Goal: Find specific page/section: Find specific page/section

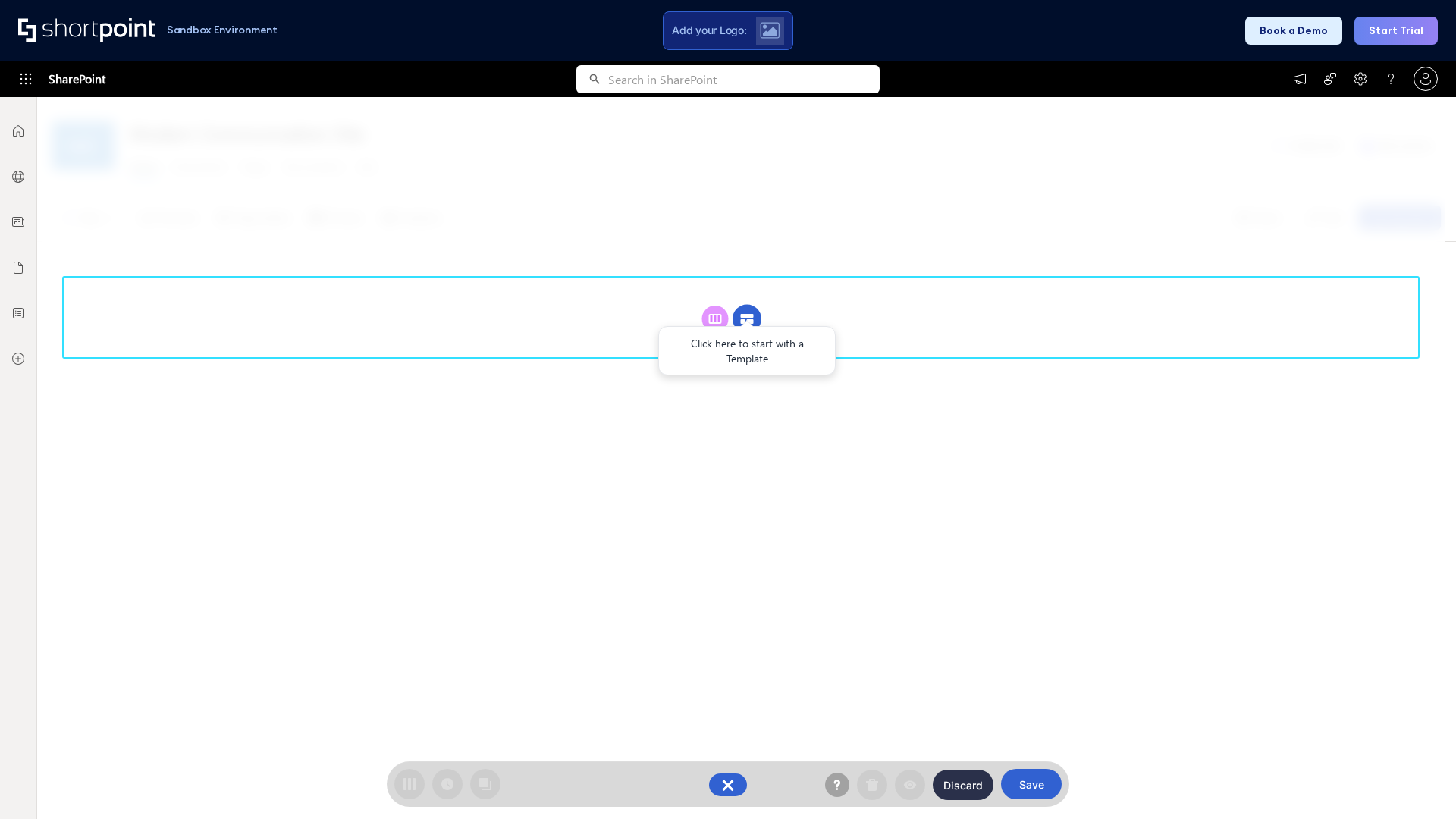
click at [747, 305] on circle at bounding box center [747, 319] width 29 height 29
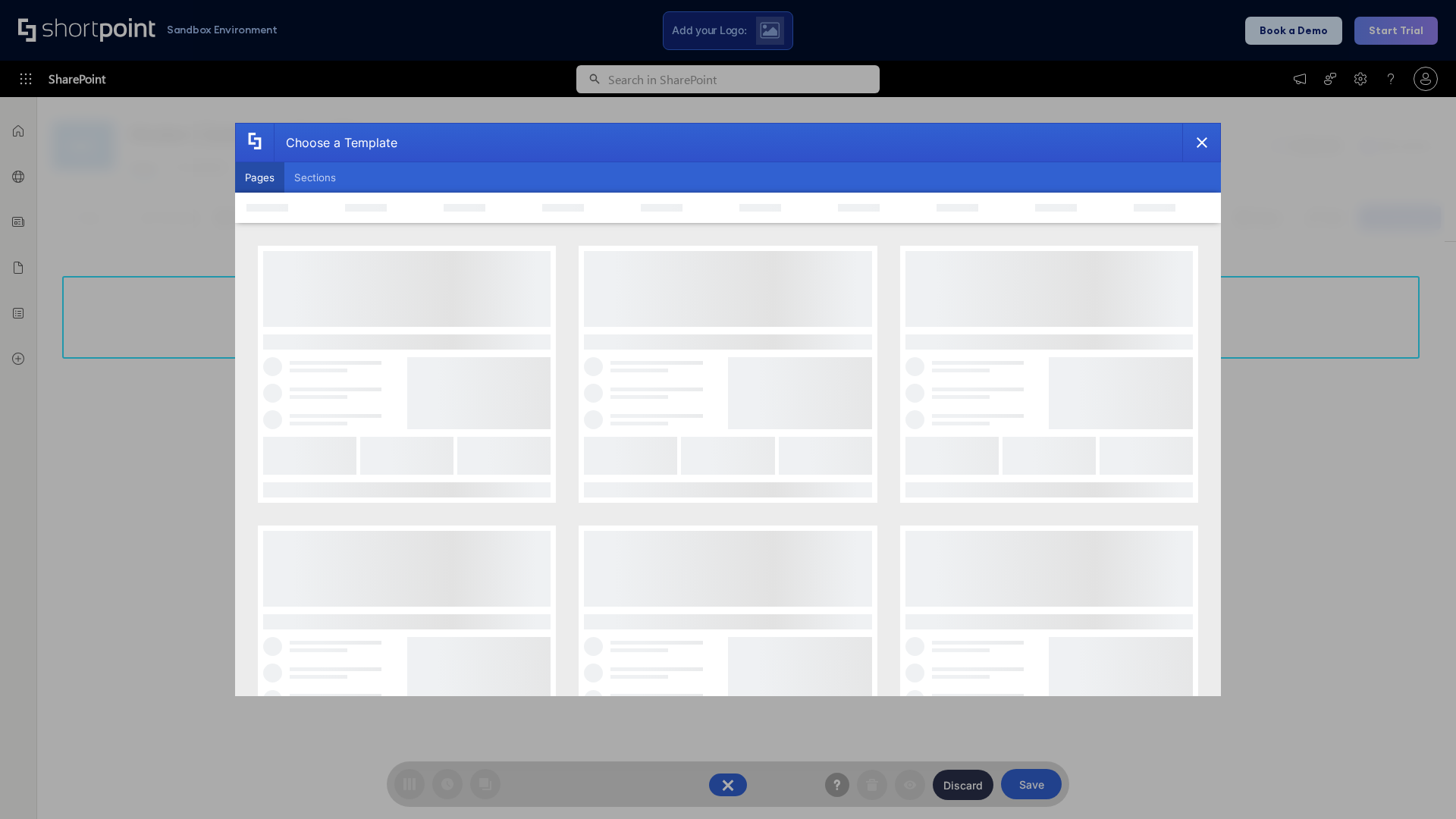
scroll to position [208, 0]
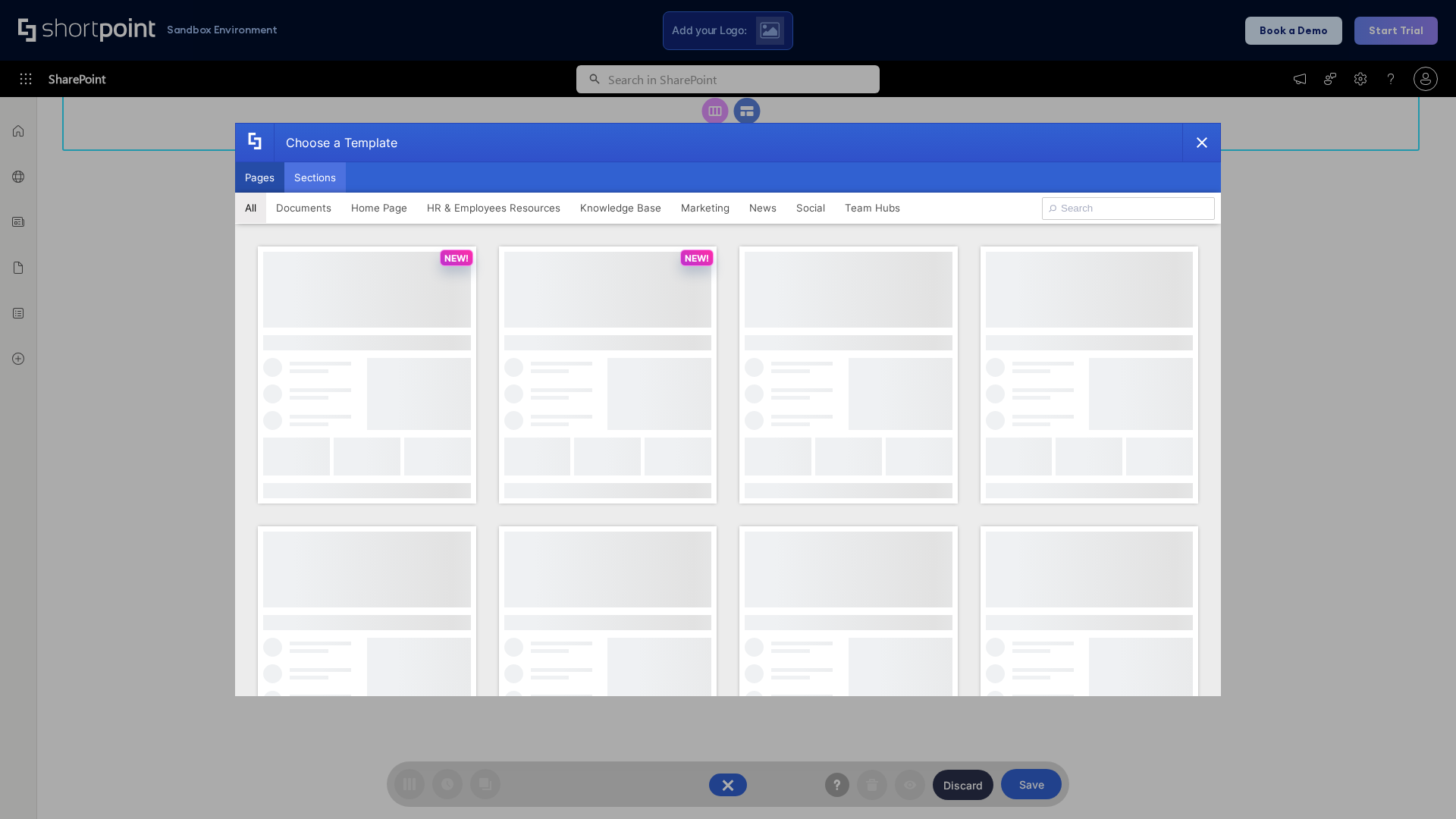
click at [315, 177] on button "Sections" at bounding box center [315, 177] width 62 height 30
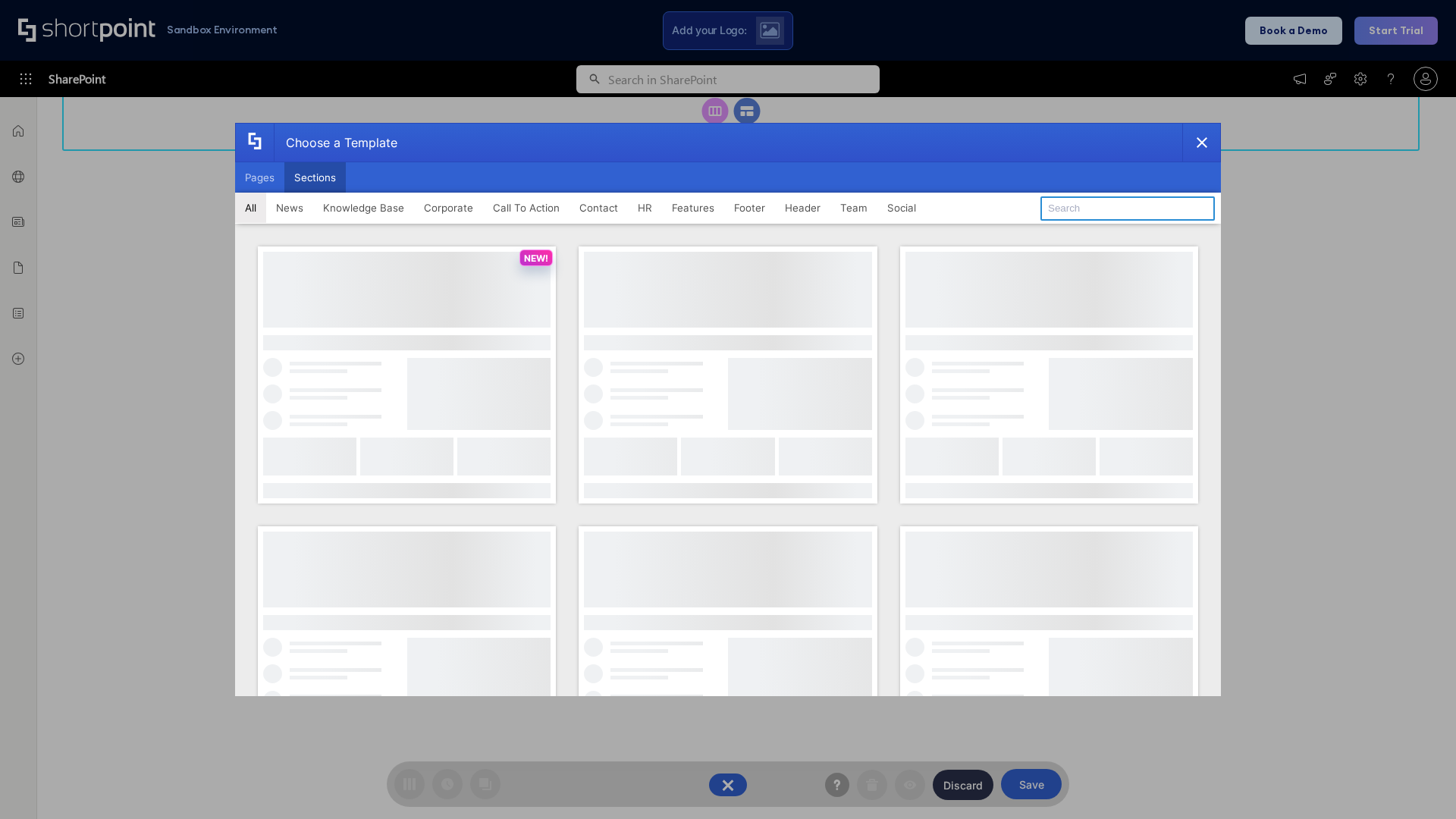
type input "Features Kit 2"
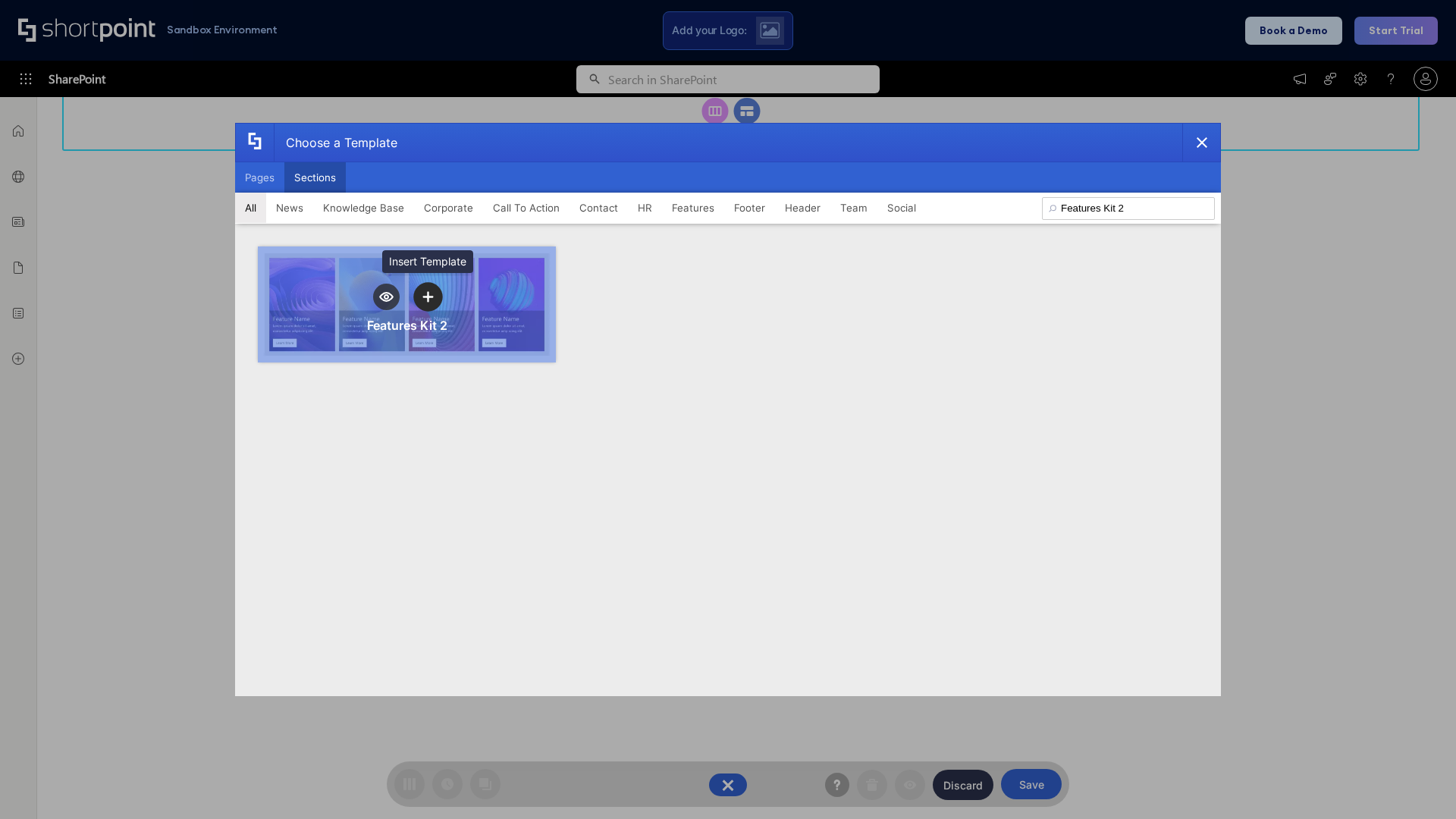
click at [428, 297] on icon "template selector" at bounding box center [428, 296] width 11 height 11
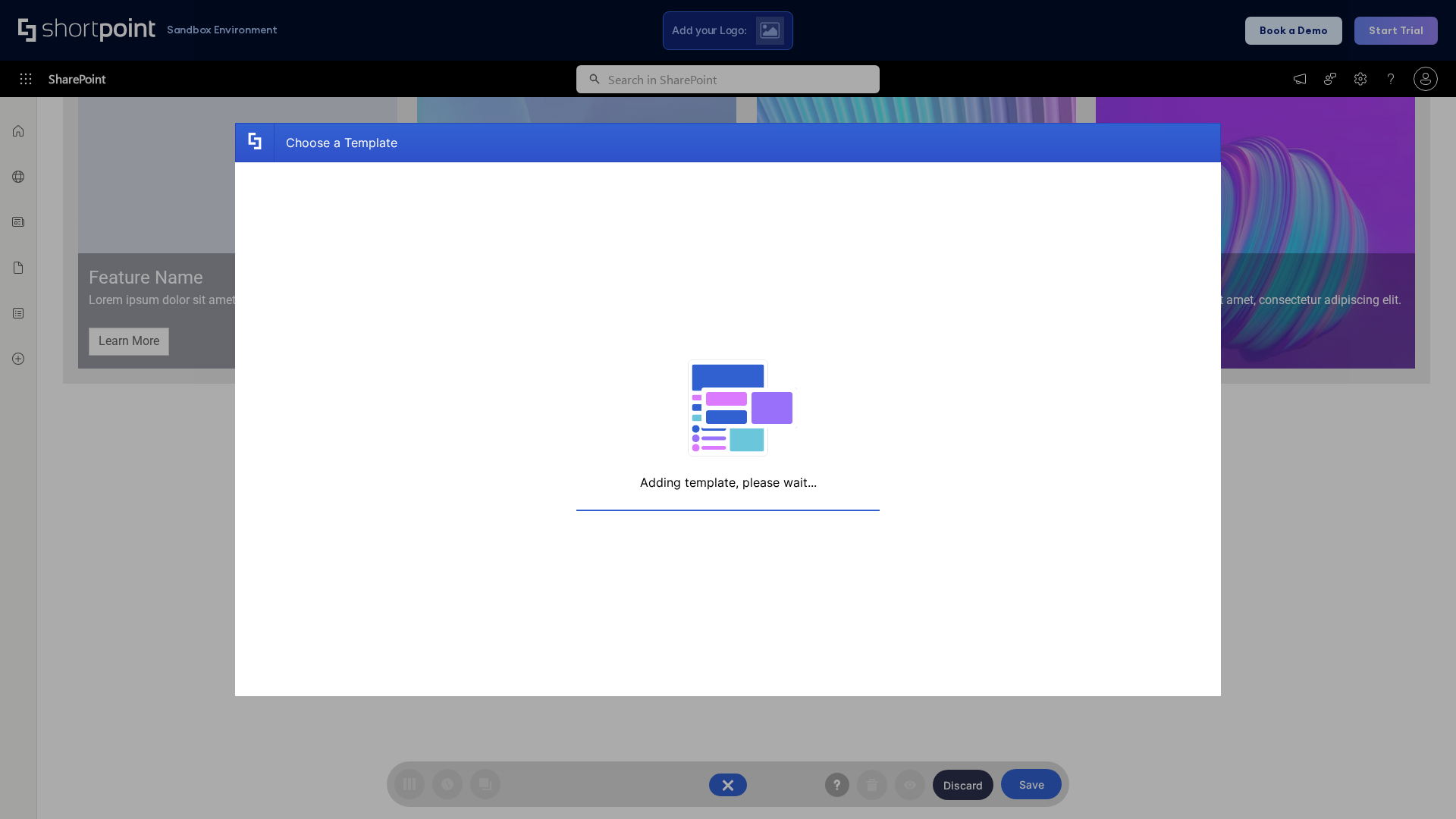
scroll to position [229, 0]
